Goal: Find specific page/section: Find specific page/section

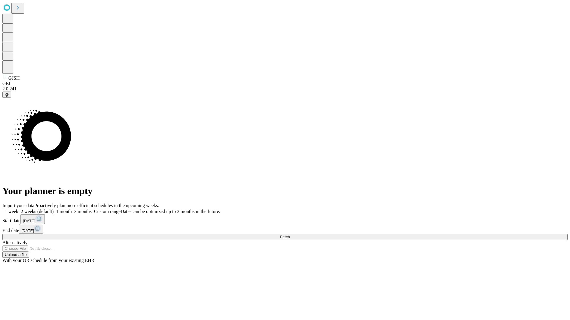
click at [290, 235] on span "Fetch" at bounding box center [285, 237] width 10 height 4
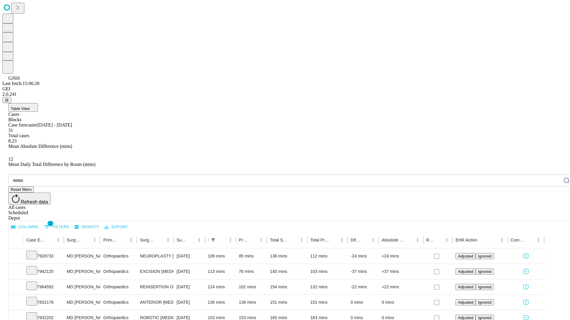
click at [554, 216] on div "Depot" at bounding box center [290, 218] width 565 height 5
